Goal: Browse casually: Explore the website without a specific task or goal

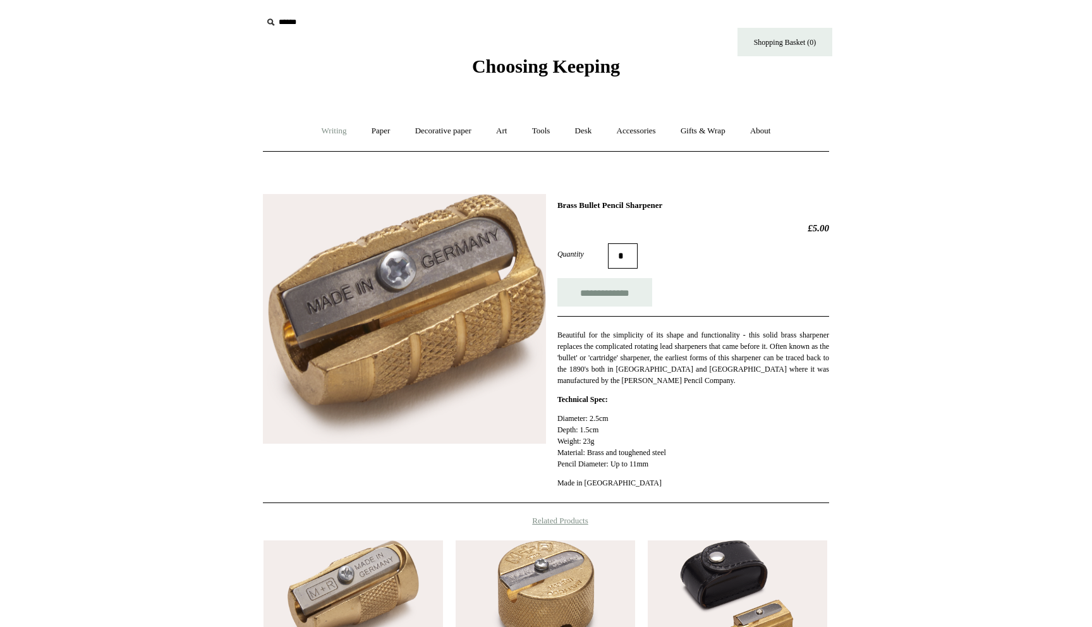
click at [328, 134] on link "Writing +" at bounding box center [334, 130] width 48 height 33
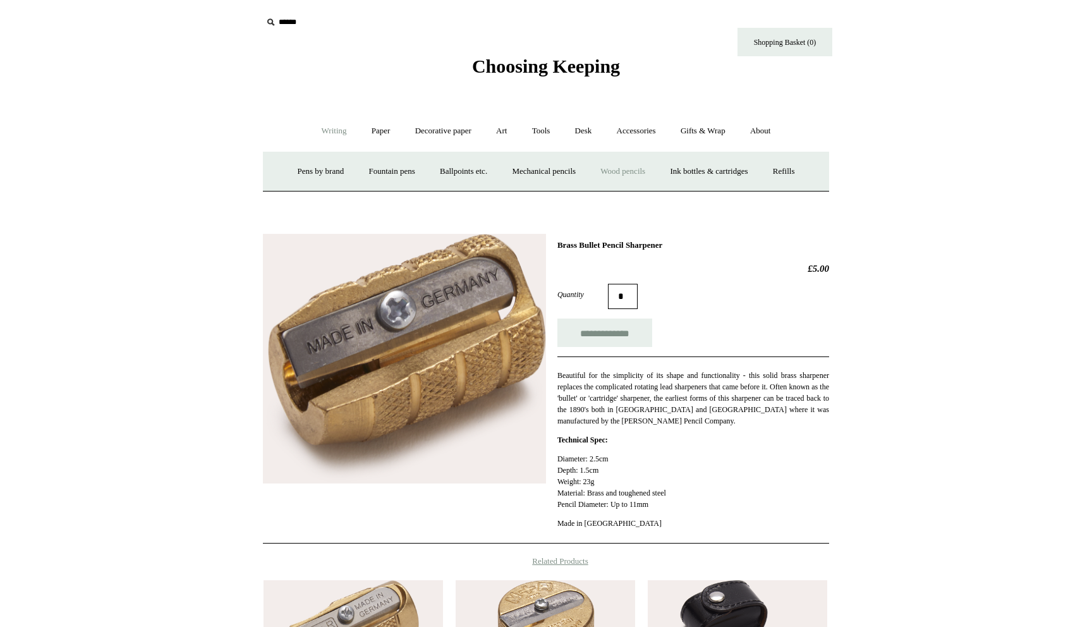
click at [621, 172] on link "Wood pencils +" at bounding box center [623, 171] width 68 height 33
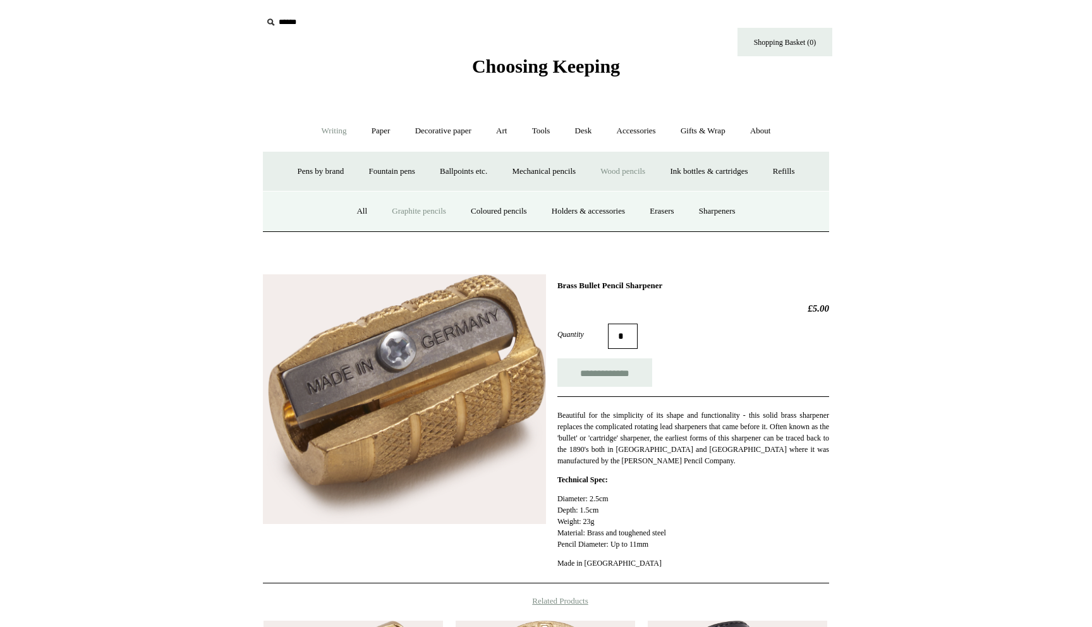
click at [423, 210] on link "Graphite pencils" at bounding box center [419, 211] width 77 height 33
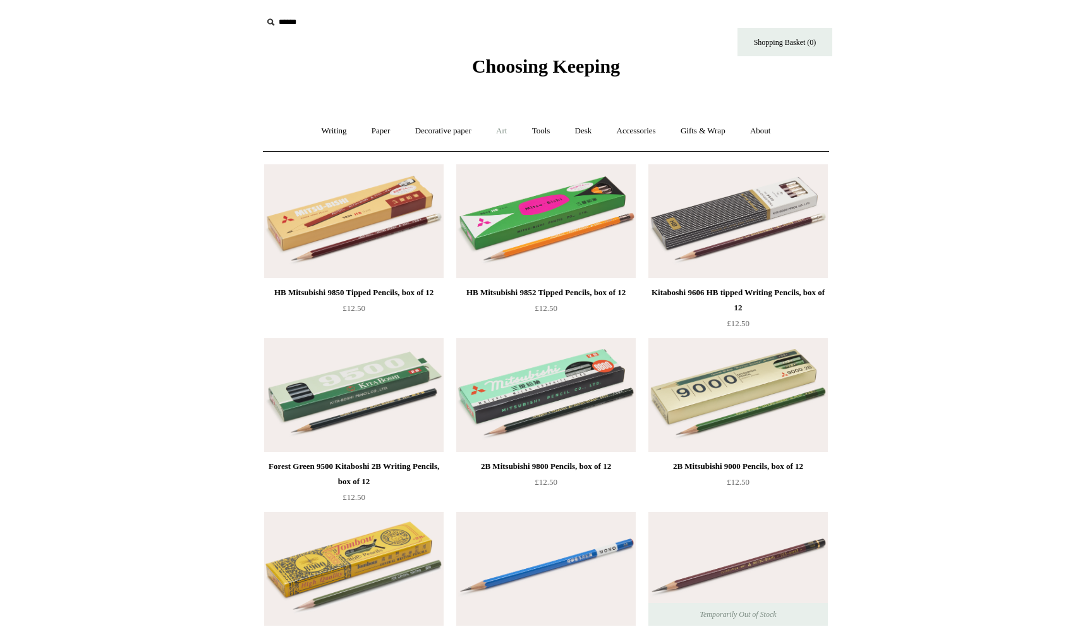
click at [499, 134] on link "Art +" at bounding box center [501, 130] width 33 height 33
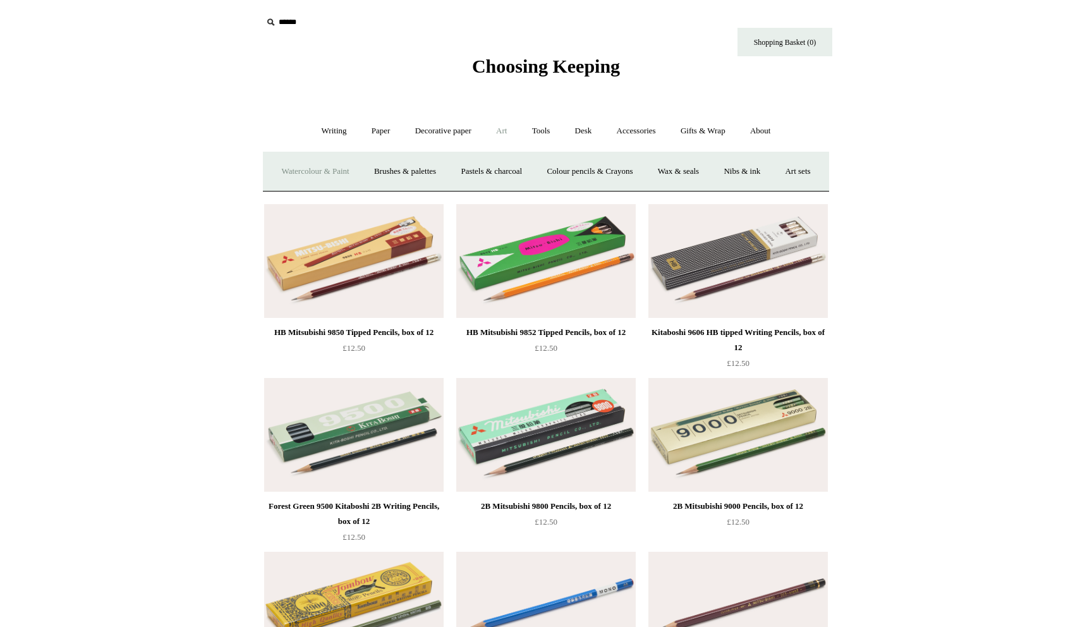
click at [344, 166] on link "Watercolour & Paint" at bounding box center [315, 171] width 90 height 33
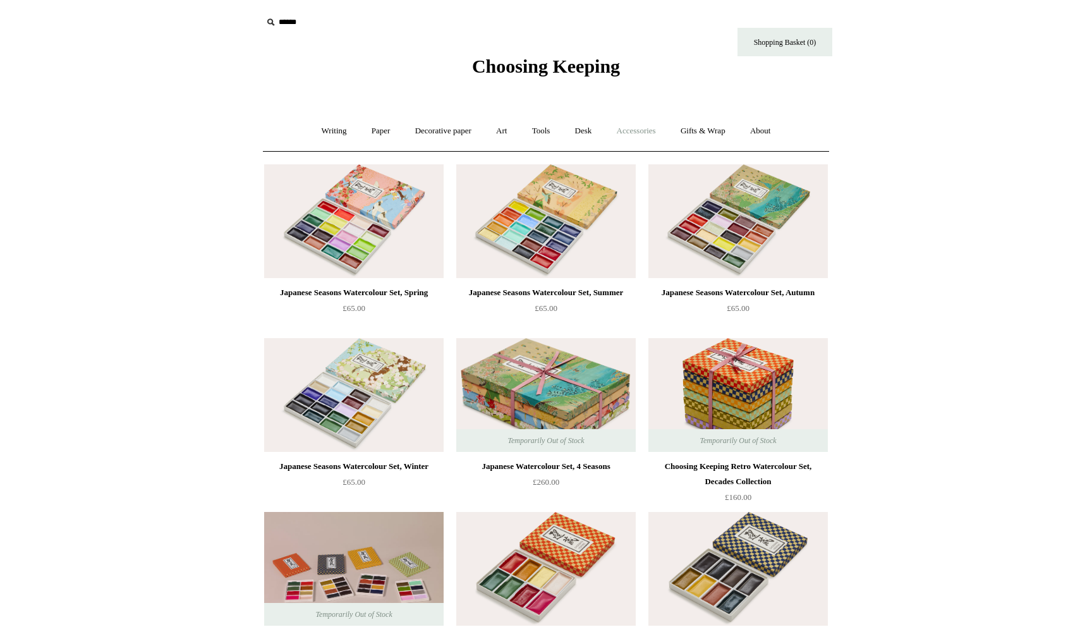
click at [639, 133] on link "Accessories +" at bounding box center [637, 130] width 62 height 33
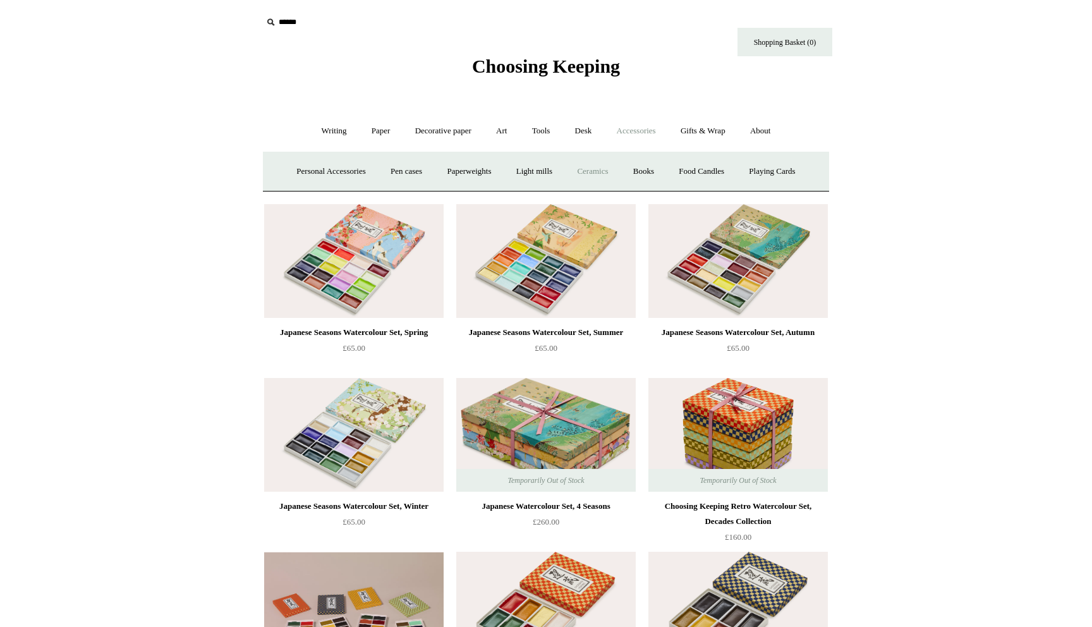
click at [588, 174] on link "Ceramics +" at bounding box center [593, 171] width 54 height 33
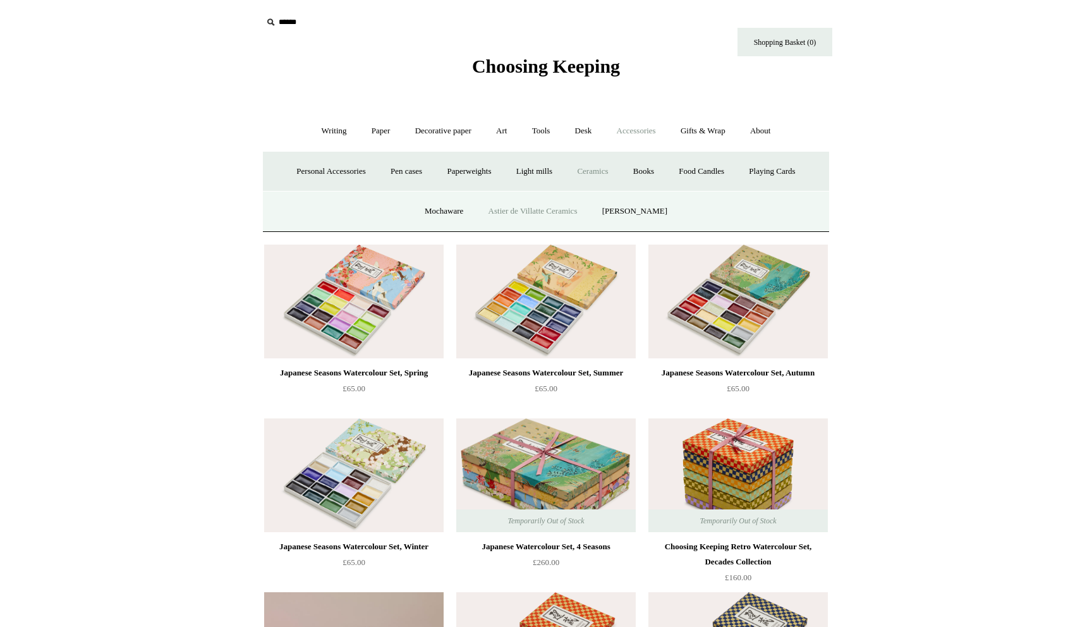
click at [563, 209] on link "Astier de Villatte Ceramics" at bounding box center [533, 211] width 112 height 33
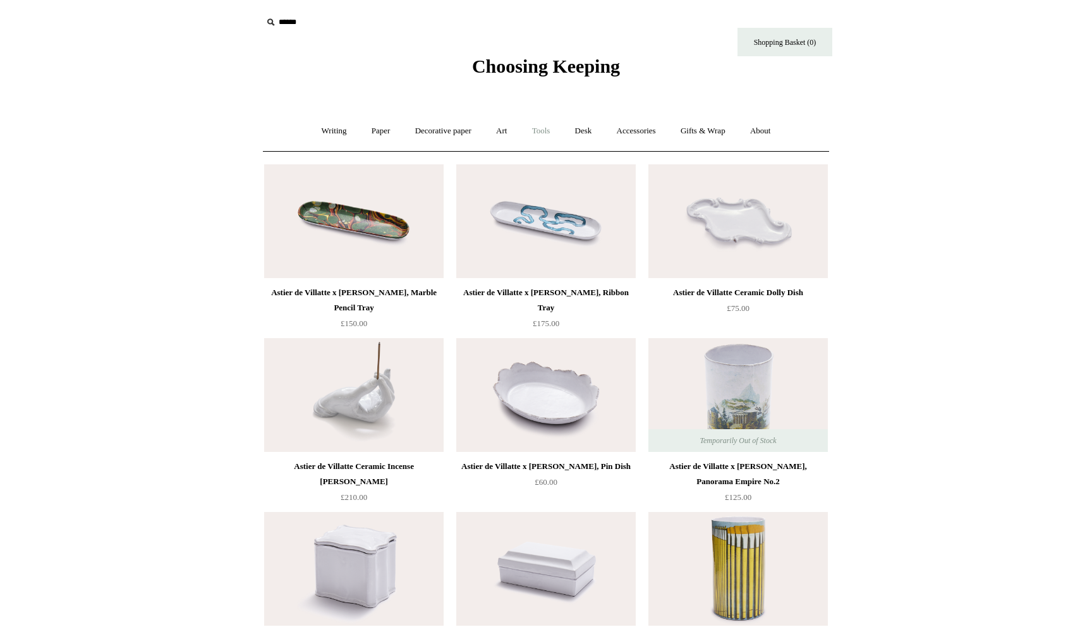
click at [544, 131] on link "Tools +" at bounding box center [541, 130] width 41 height 33
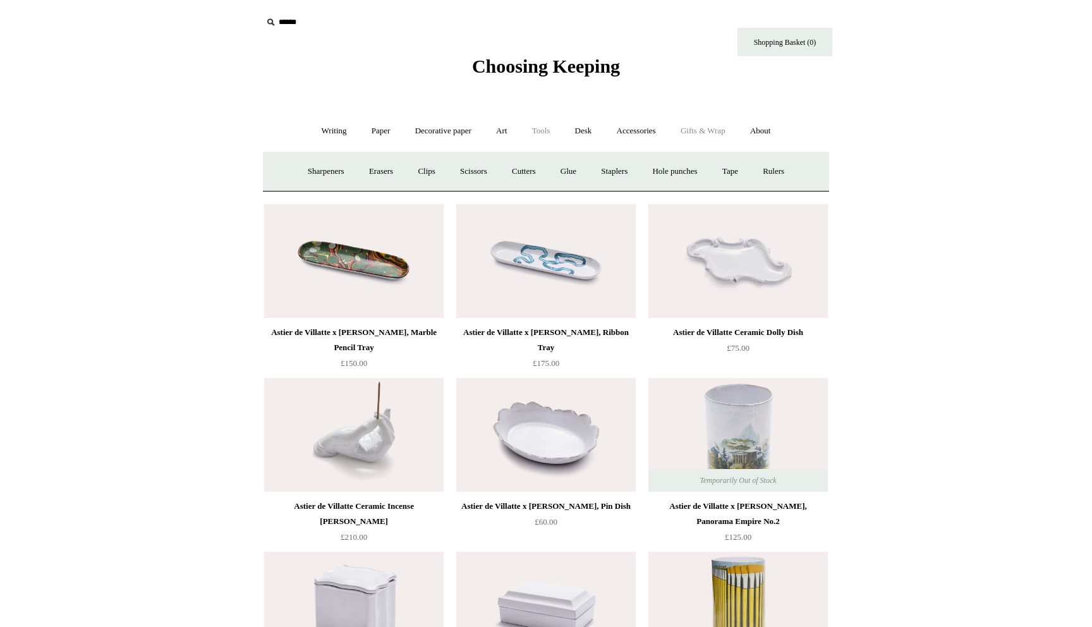
click at [708, 133] on link "Gifts & Wrap +" at bounding box center [703, 130] width 68 height 33
click at [454, 164] on link "Wrapping paper & Gift Bags" at bounding box center [421, 171] width 118 height 33
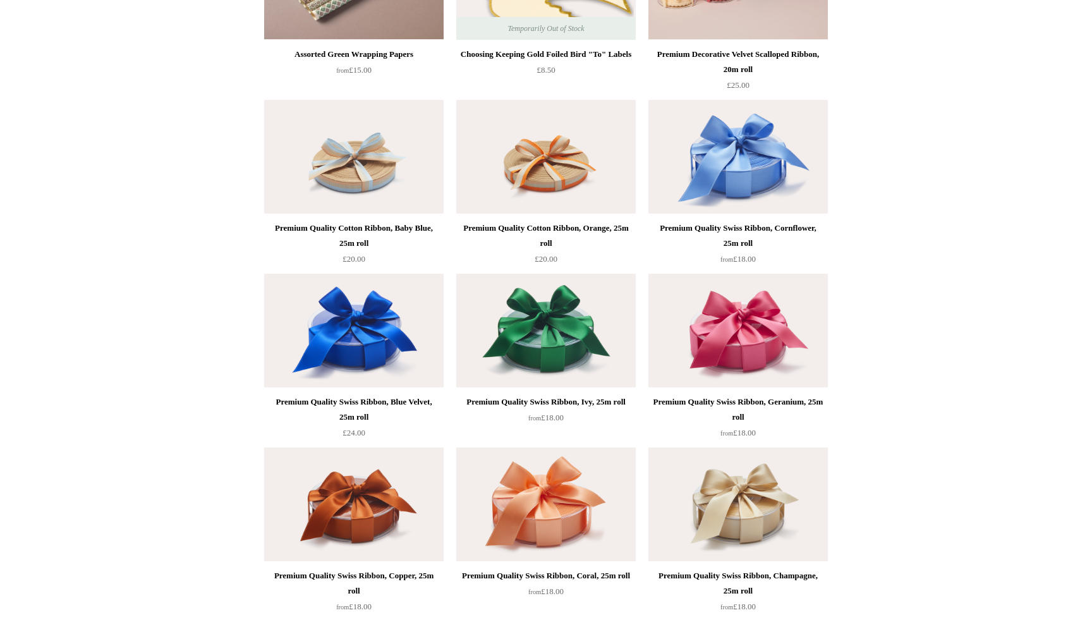
scroll to position [1629, 0]
